Goal: Entertainment & Leisure: Browse casually

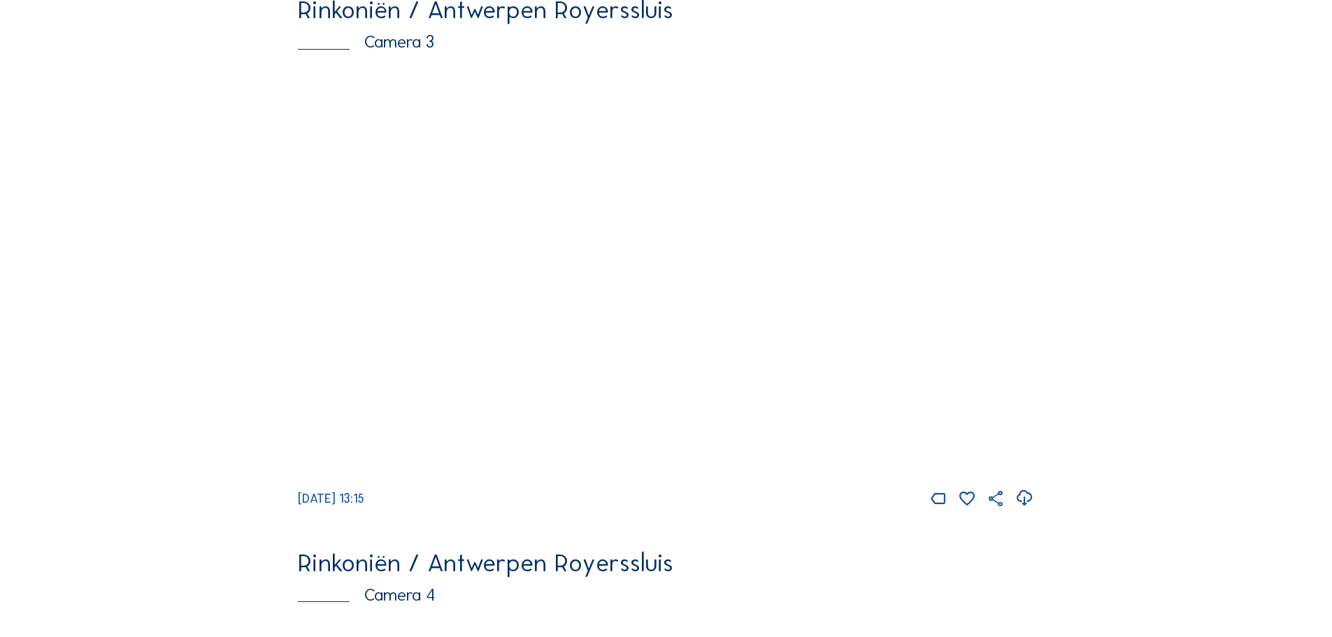
scroll to position [2126, 0]
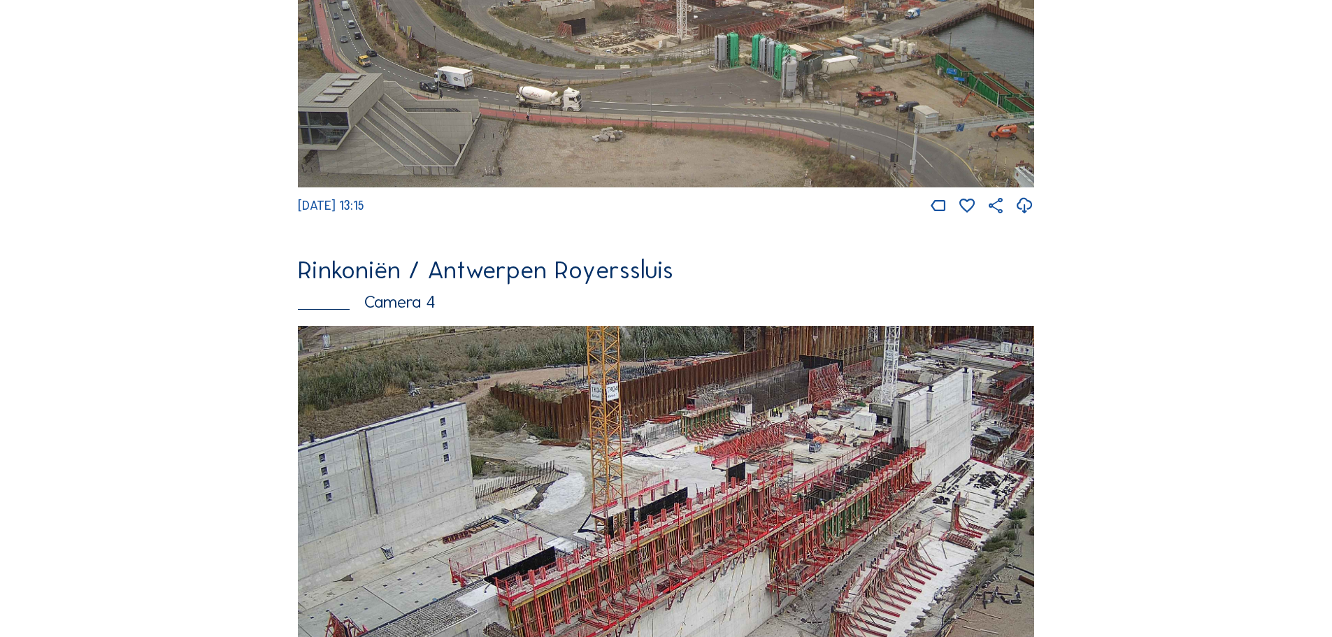
drag, startPoint x: 608, startPoint y: 548, endPoint x: 649, endPoint y: 508, distance: 56.4
click at [649, 508] on img at bounding box center [666, 533] width 736 height 415
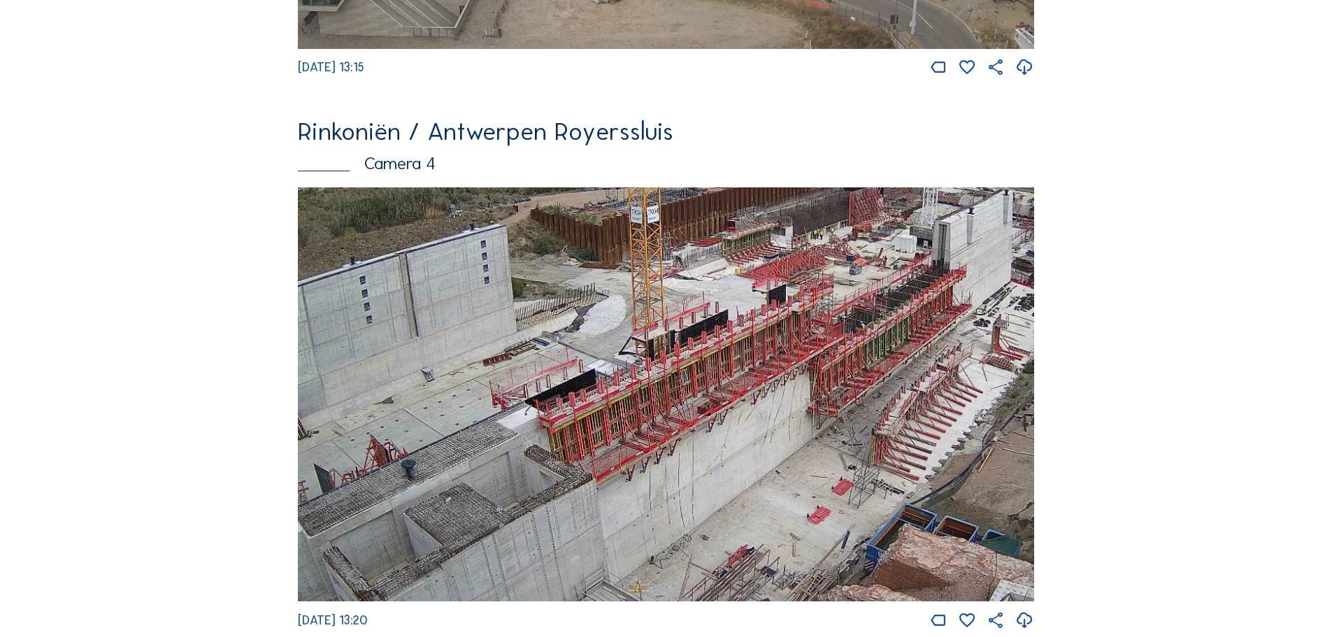
scroll to position [2266, 0]
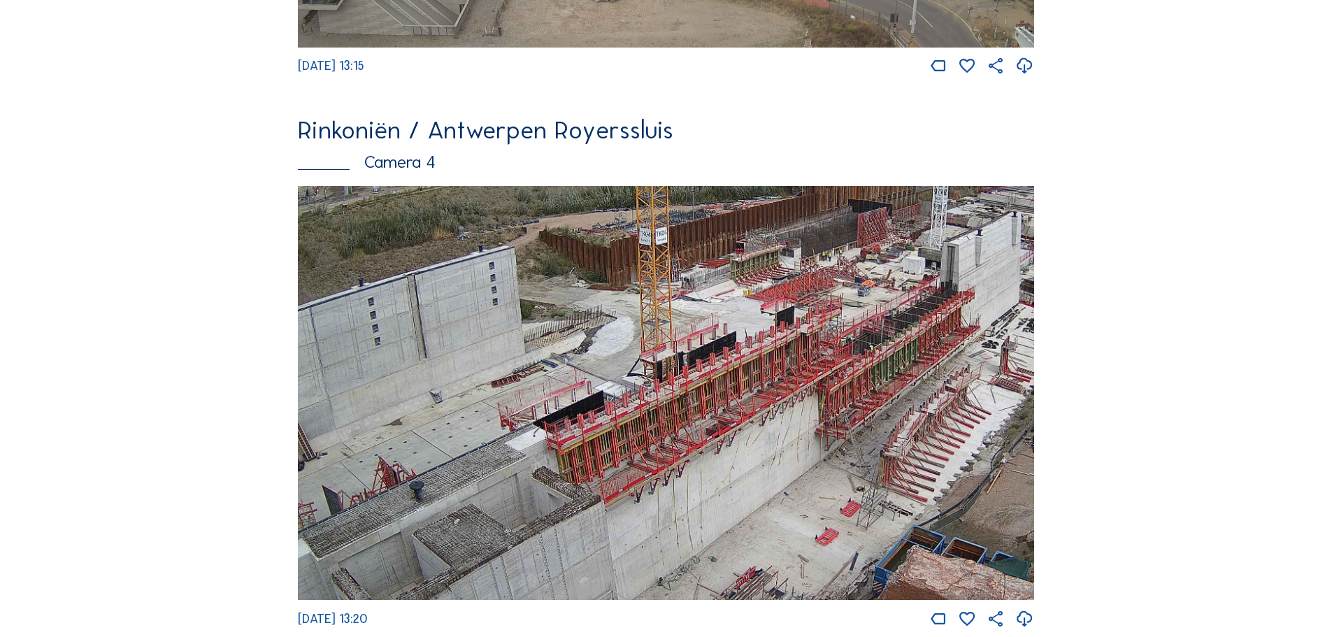
drag, startPoint x: 605, startPoint y: 385, endPoint x: 613, endPoint y: 408, distance: 24.6
click at [613, 408] on img at bounding box center [666, 393] width 736 height 415
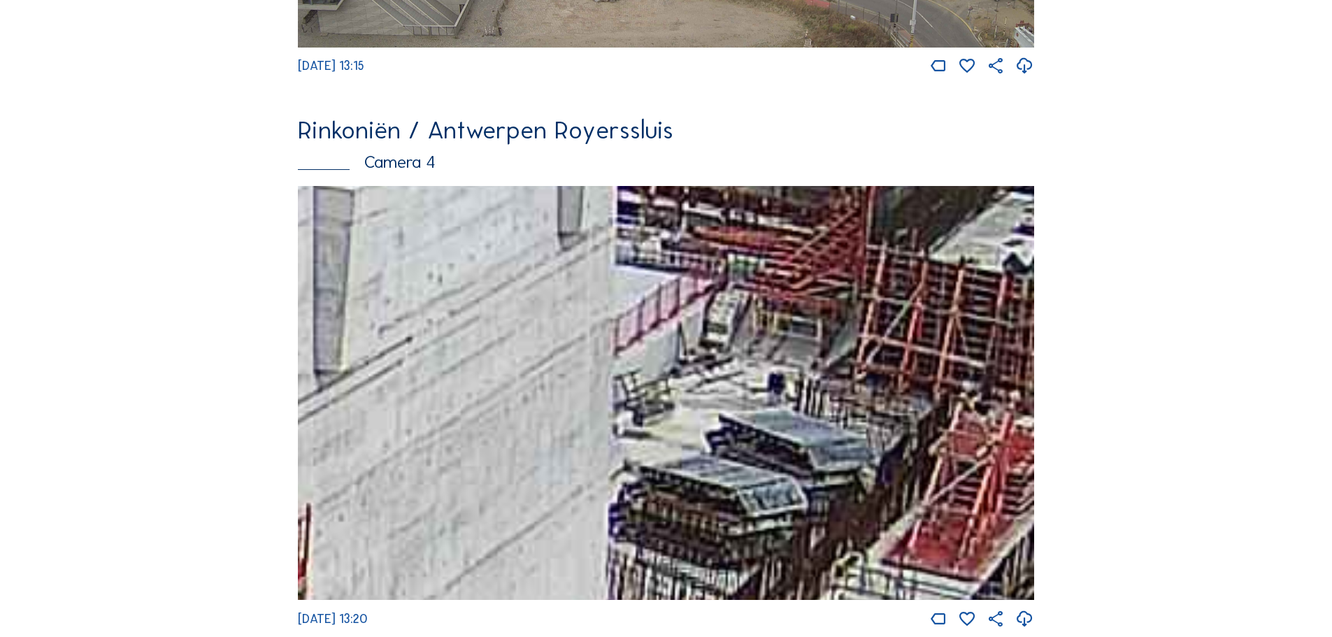
drag, startPoint x: 799, startPoint y: 345, endPoint x: 289, endPoint y: 448, distance: 520.1
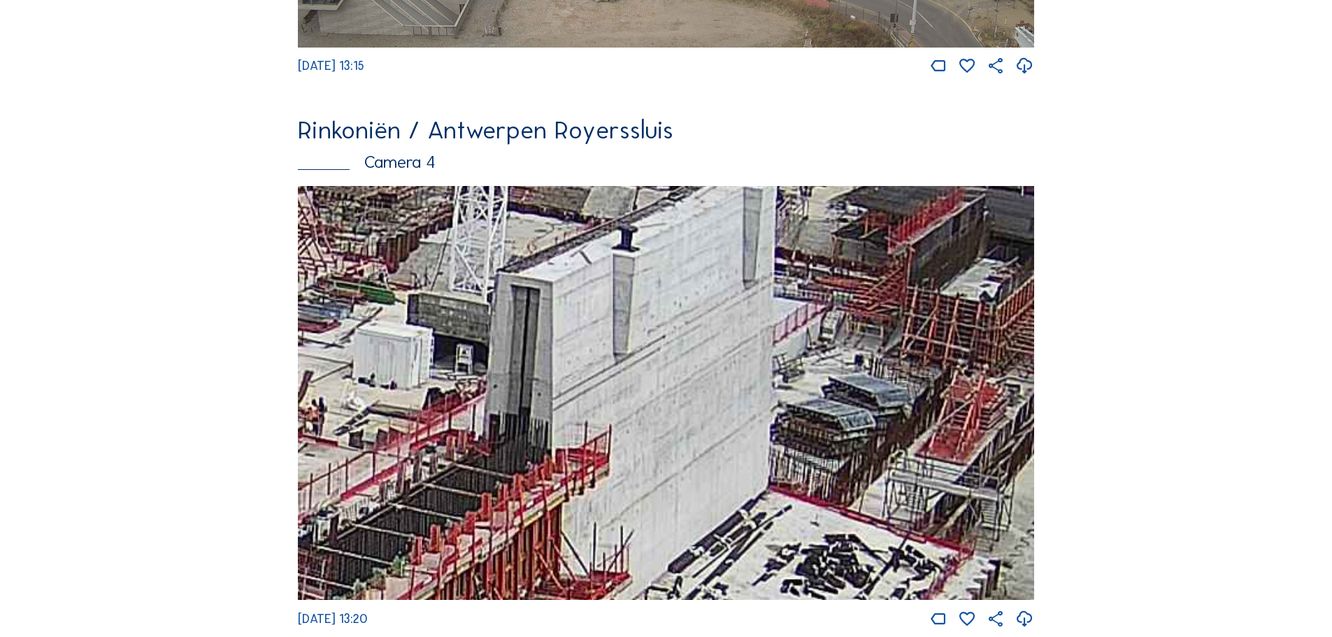
drag, startPoint x: 480, startPoint y: 436, endPoint x: 674, endPoint y: 423, distance: 194.1
click at [674, 423] on img at bounding box center [666, 393] width 736 height 415
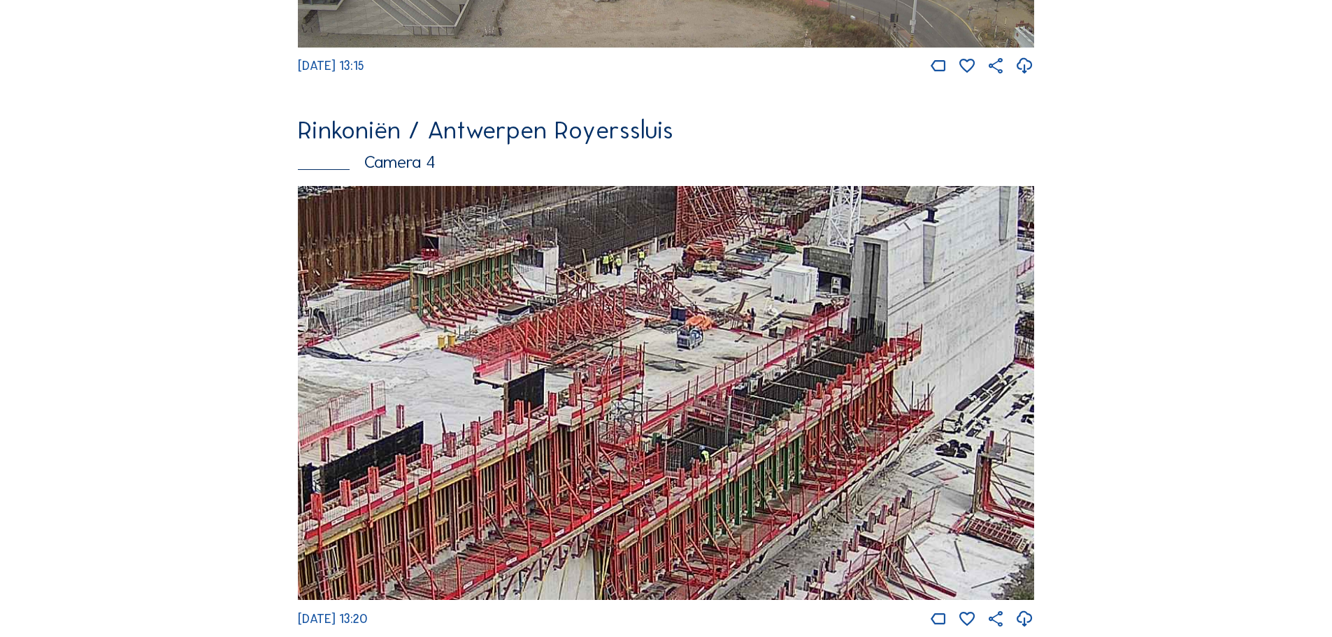
drag, startPoint x: 725, startPoint y: 504, endPoint x: 826, endPoint y: 487, distance: 102.8
click at [826, 487] on img at bounding box center [666, 393] width 736 height 415
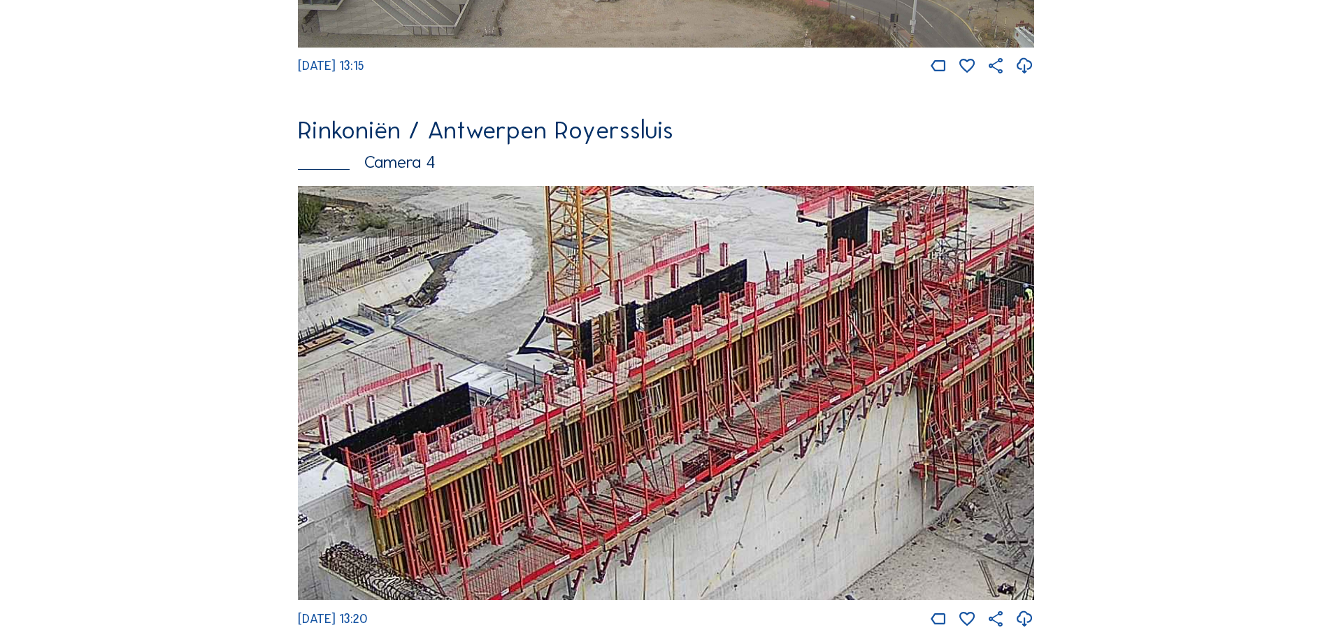
drag, startPoint x: 634, startPoint y: 477, endPoint x: 846, endPoint y: 391, distance: 228.7
click at [899, 336] on img at bounding box center [666, 393] width 736 height 415
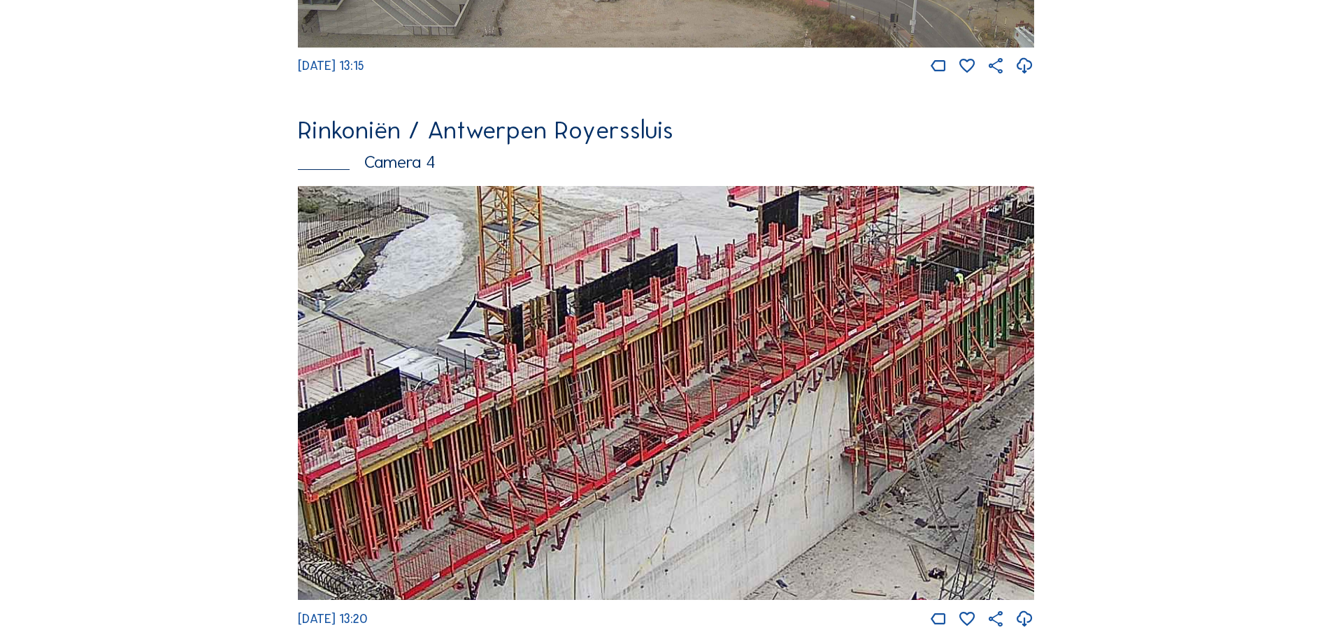
click at [791, 413] on img at bounding box center [666, 393] width 736 height 415
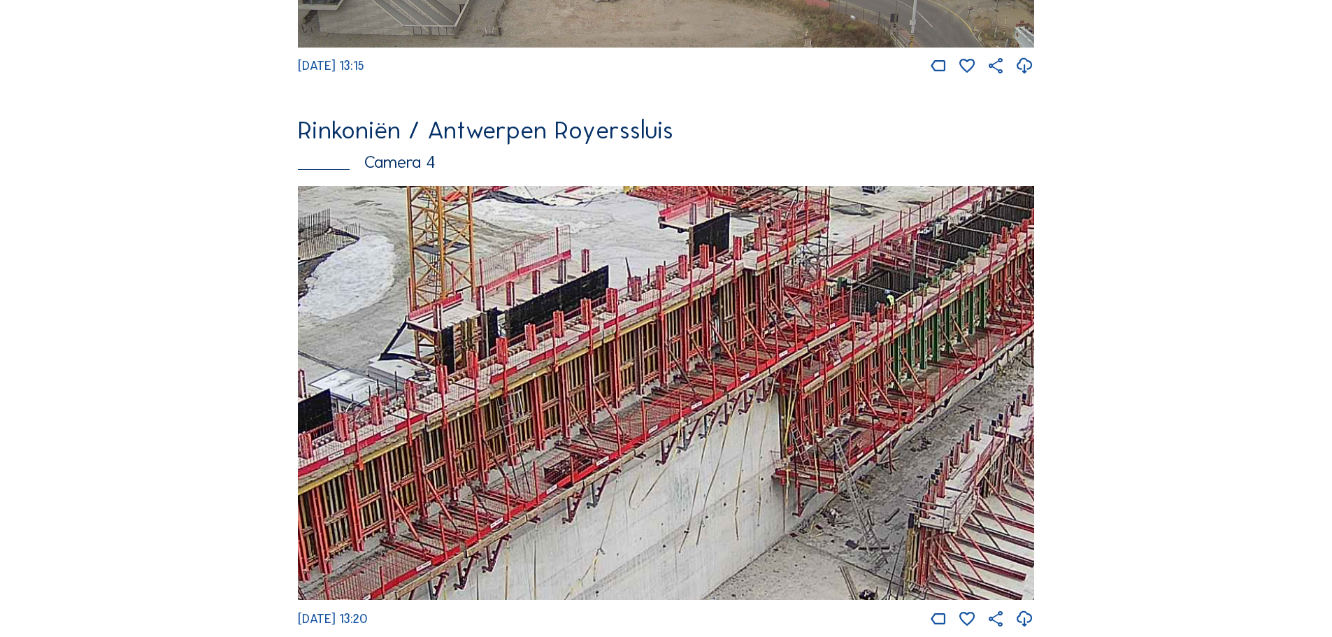
drag, startPoint x: 897, startPoint y: 376, endPoint x: 835, endPoint y: 393, distance: 64.7
click at [835, 393] on img at bounding box center [666, 393] width 736 height 415
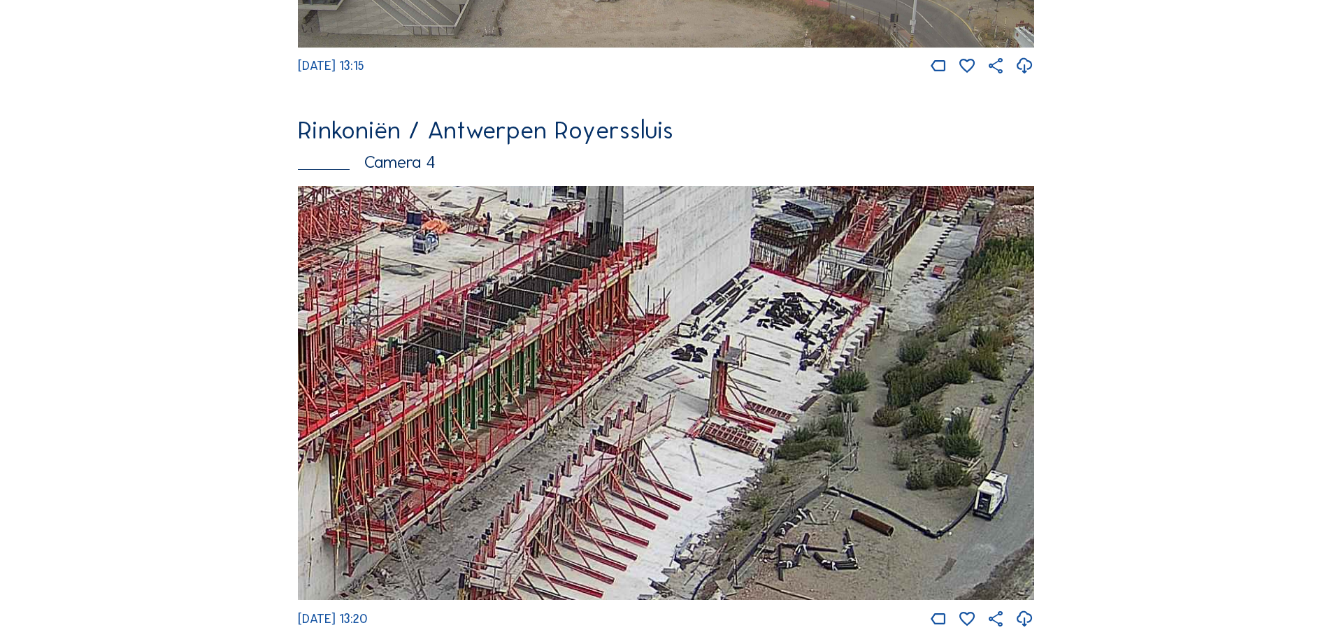
drag, startPoint x: 534, startPoint y: 471, endPoint x: 418, endPoint y: 476, distance: 116.2
click at [418, 476] on img at bounding box center [666, 393] width 736 height 415
